Goal: Task Accomplishment & Management: Manage account settings

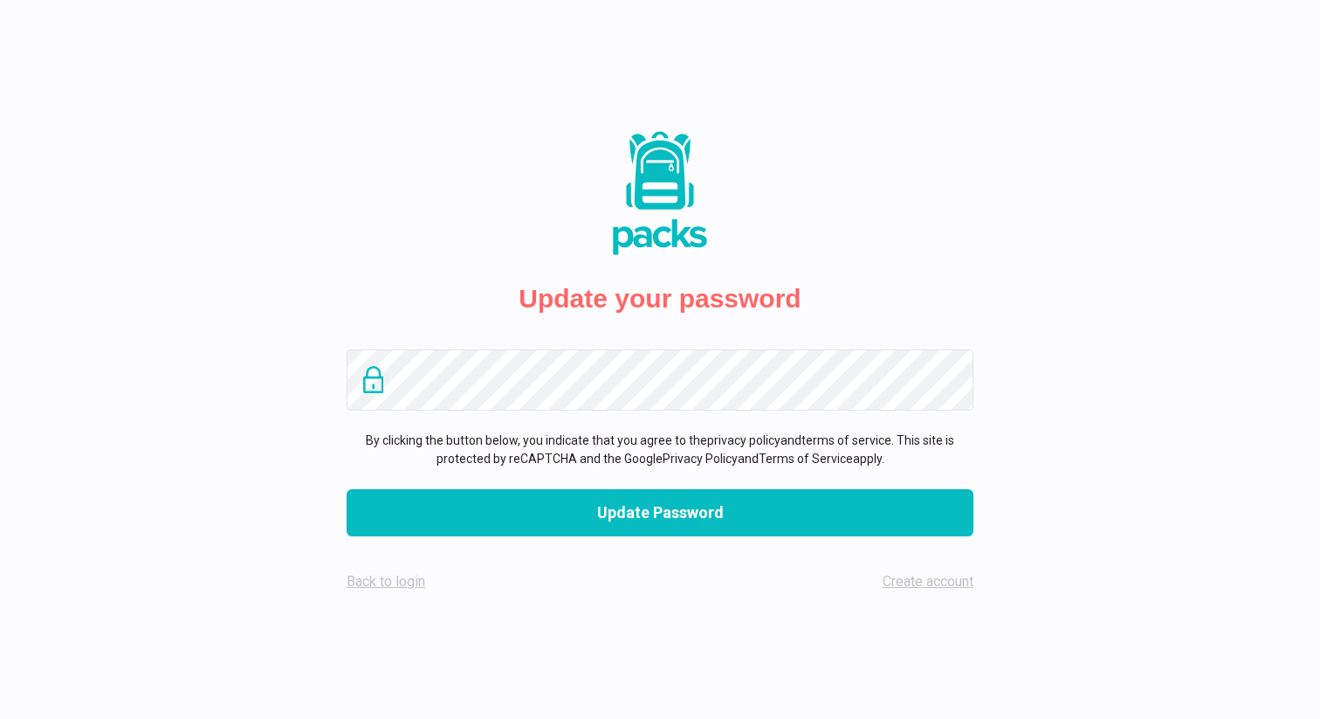
click at [252, 475] on div "Update your password By clicking the button below, you indicate that you agree …" at bounding box center [660, 359] width 1320 height 719
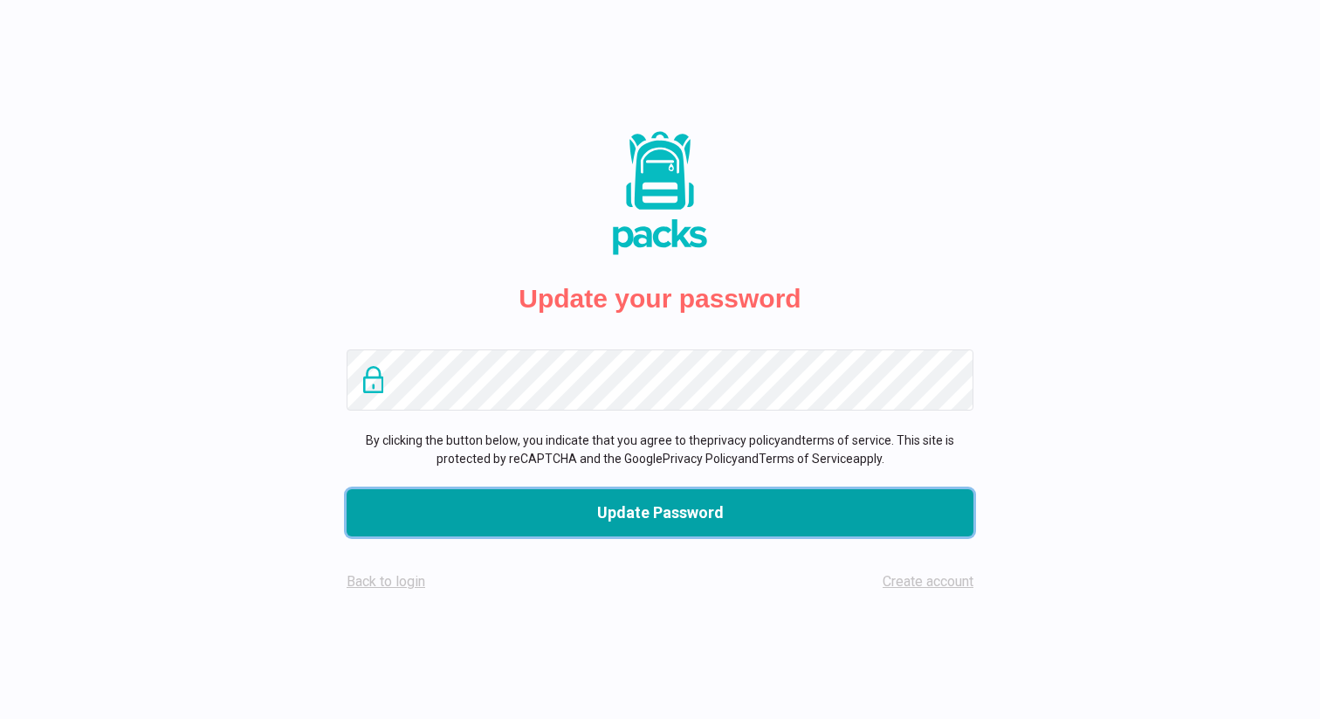
click at [424, 505] on button "Update Password" at bounding box center [660, 512] width 627 height 47
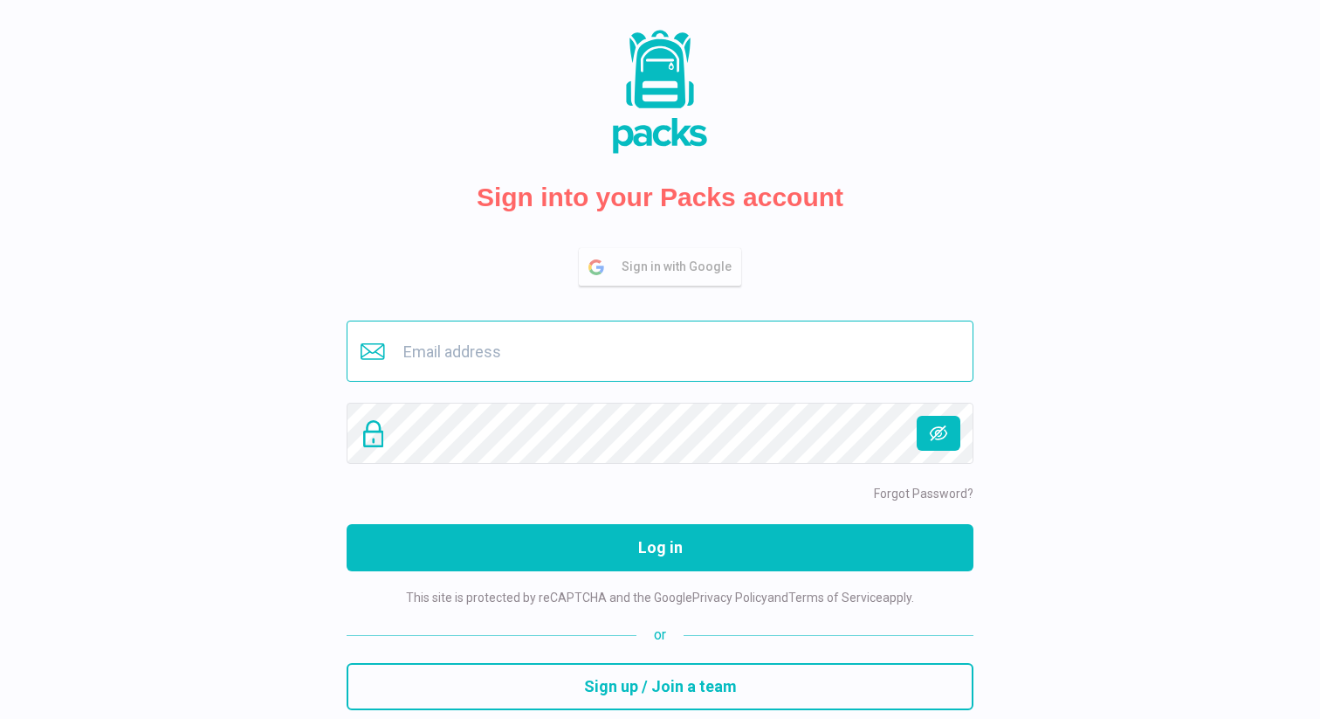
type input "[PERSON_NAME][EMAIL_ADDRESS][DOMAIN_NAME]"
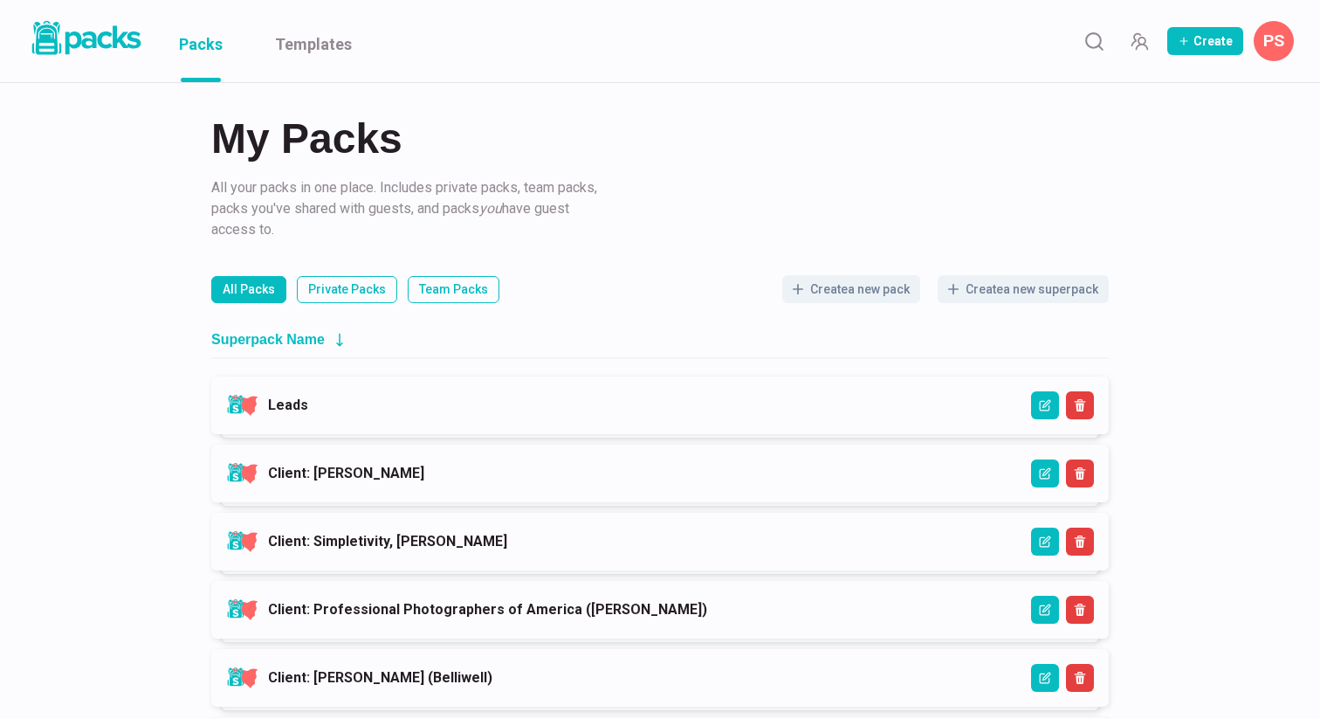
click at [1275, 49] on button "PS" at bounding box center [1274, 41] width 40 height 40
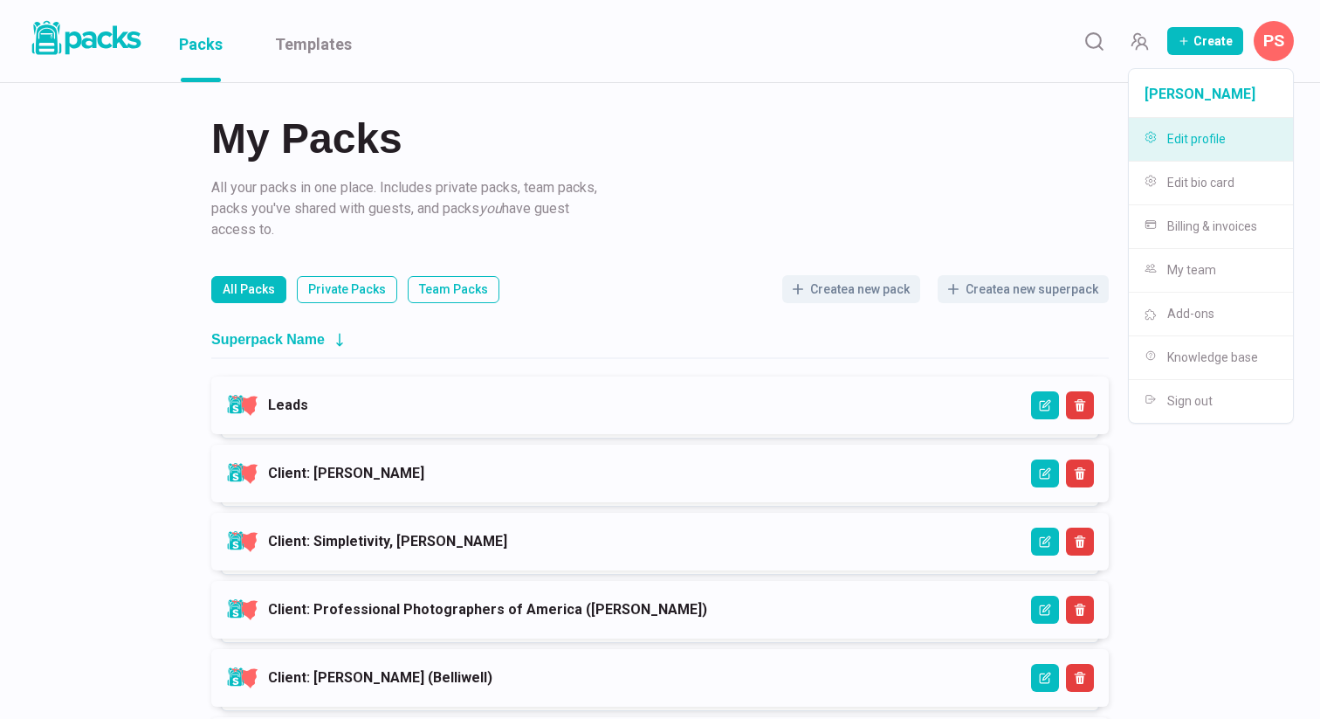
click at [1177, 141] on button "Edit profile" at bounding box center [1211, 140] width 164 height 44
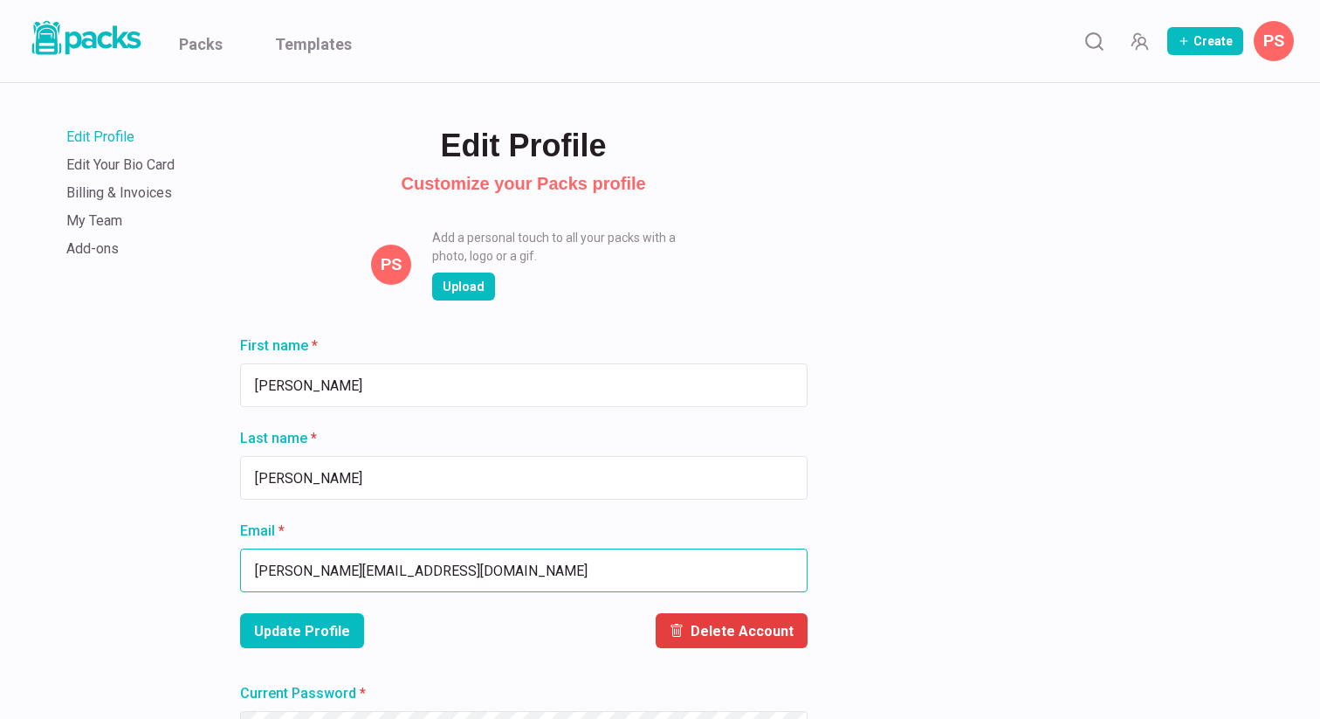
click at [434, 550] on input "[PERSON_NAME][EMAIL_ADDRESS][DOMAIN_NAME]" at bounding box center [524, 570] width 568 height 44
type input "[PERSON_NAME][EMAIL_ADDRESS][PERSON_NAME][DOMAIN_NAME]"
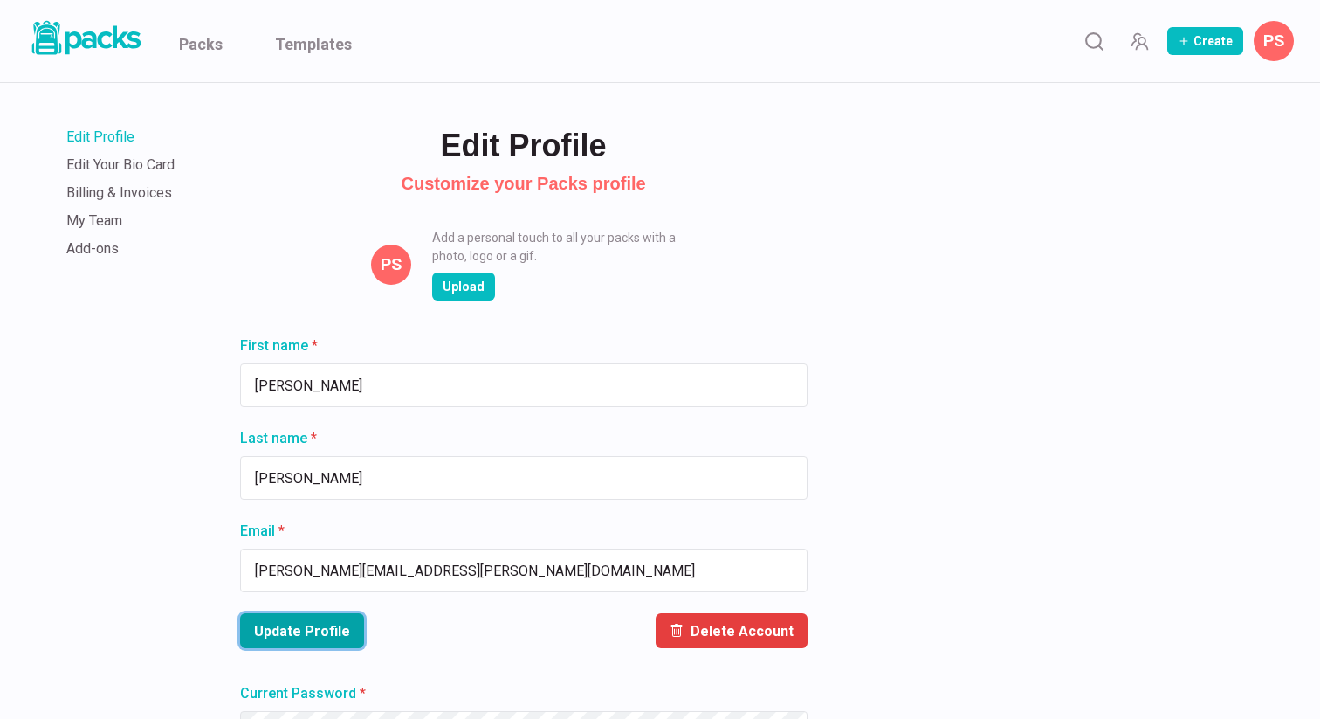
click at [342, 642] on button "Update Profile" at bounding box center [302, 630] width 124 height 35
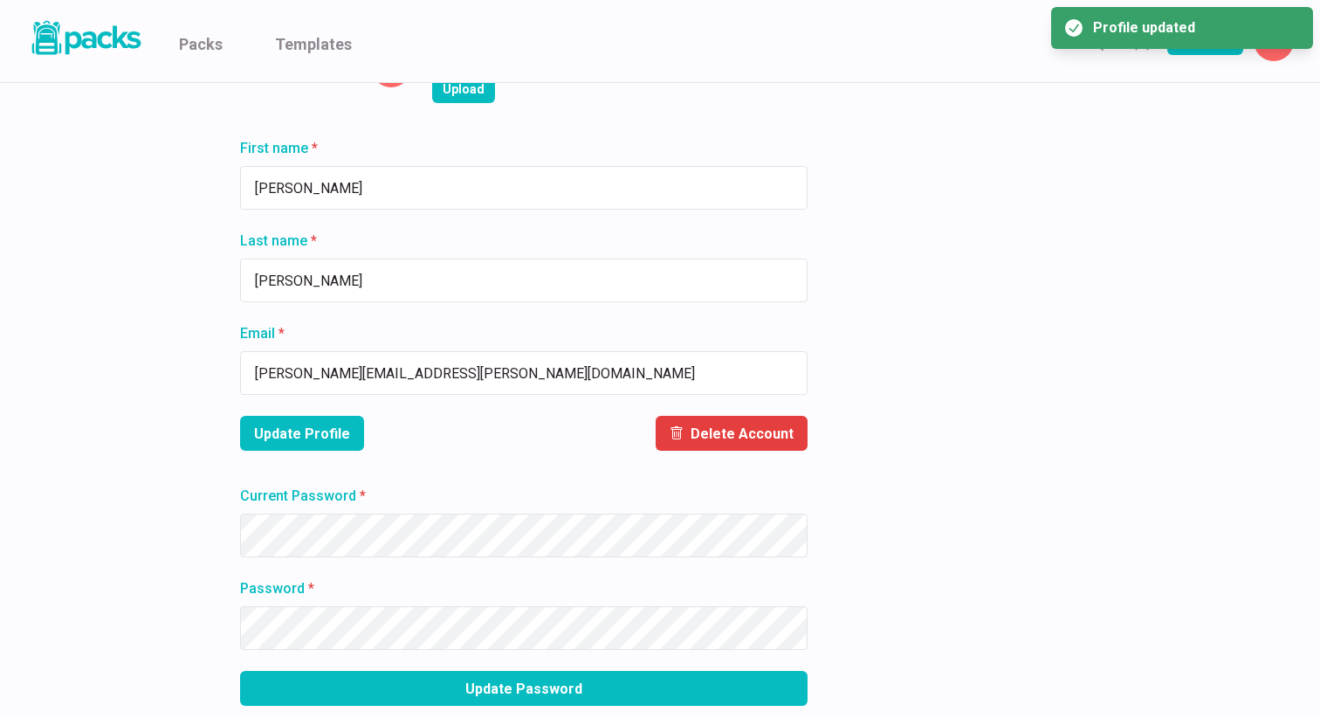
scroll to position [219, 0]
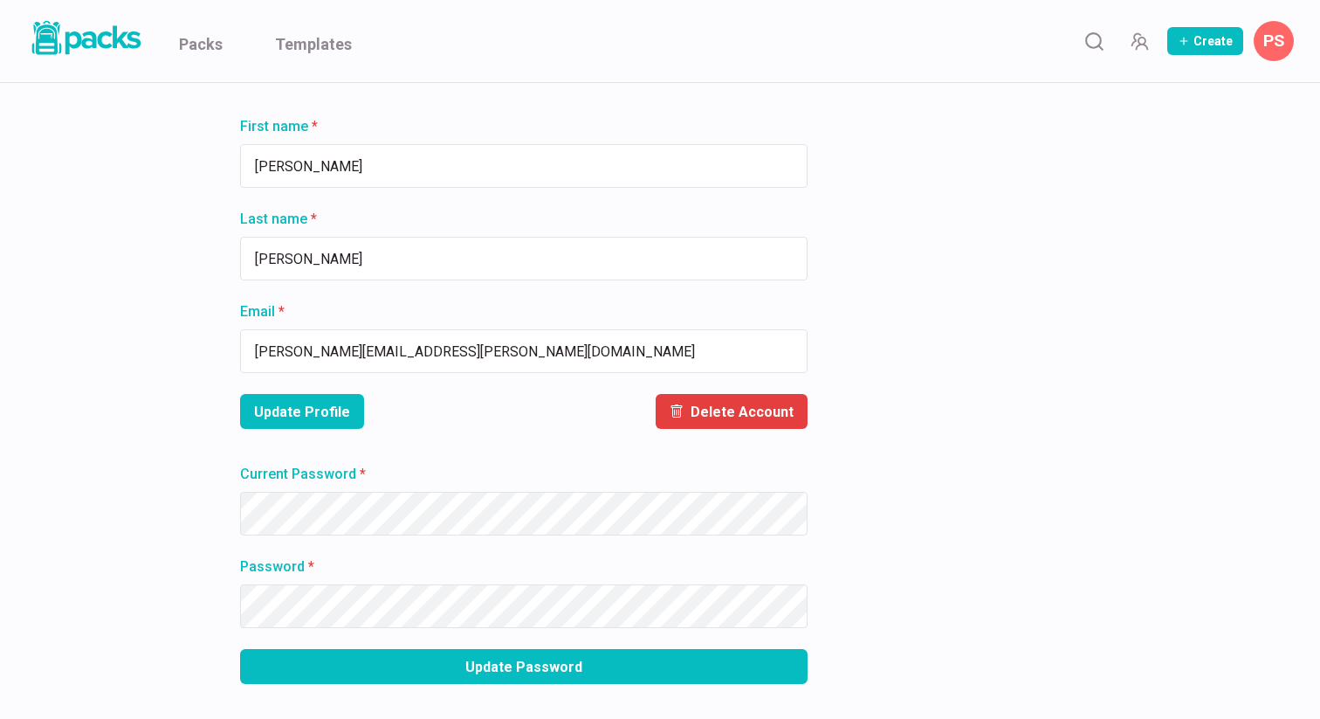
click at [240, 492] on div at bounding box center [240, 492] width 0 height 0
click at [198, 519] on div "Edit Profile Edit Your Bio Card Billing & Invoices My Team Add-ons Edit Profile…" at bounding box center [660, 274] width 1189 height 820
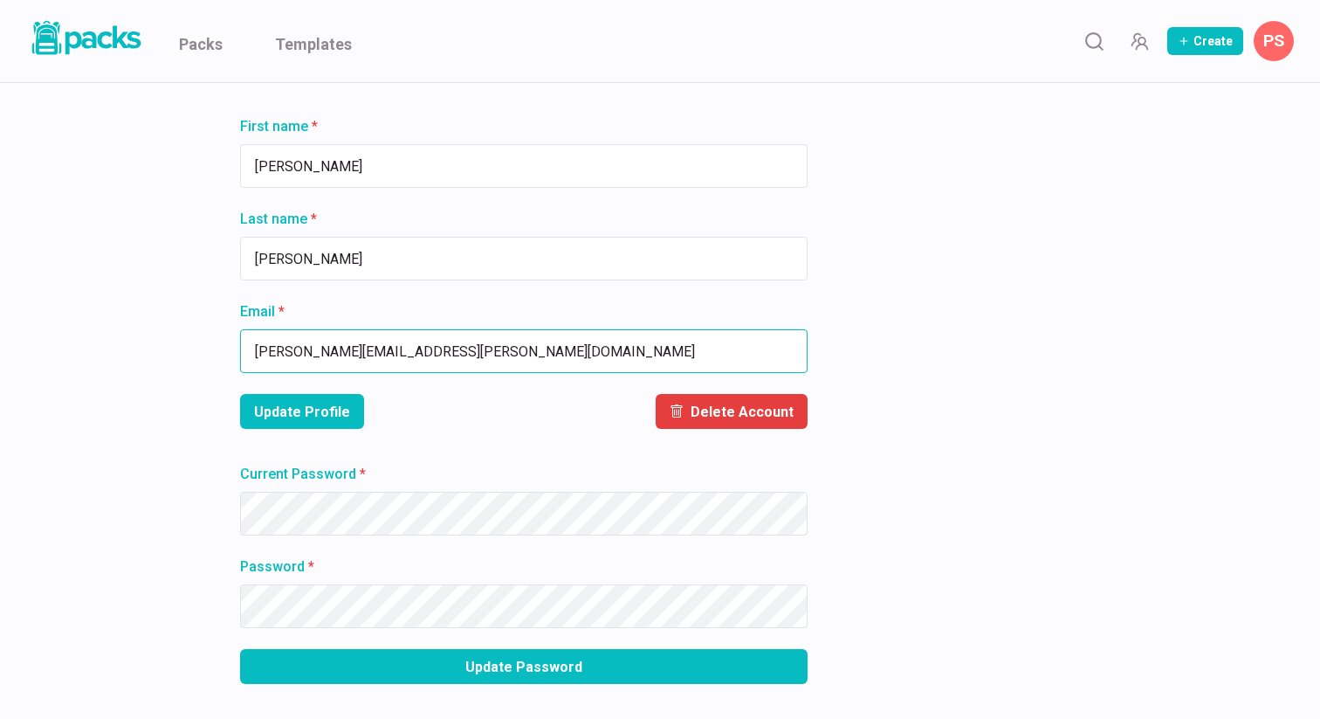
scroll to position [0, 0]
